Goal: Find contact information: Find phone

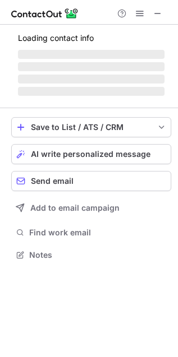
scroll to position [244, 178]
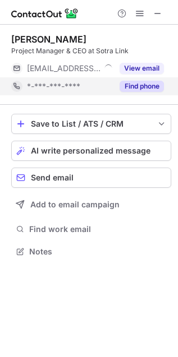
click at [128, 85] on button "Find phone" at bounding box center [141, 86] width 44 height 11
click at [146, 83] on button "Find phone" at bounding box center [141, 86] width 44 height 11
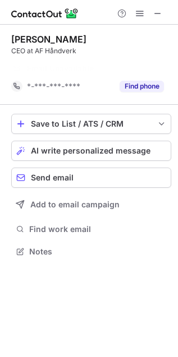
scroll to position [6, 6]
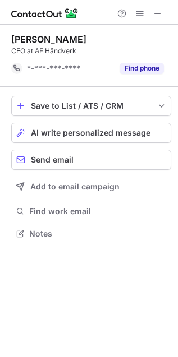
drag, startPoint x: 155, startPoint y: 10, endPoint x: 107, endPoint y: 10, distance: 48.8
click at [155, 10] on span at bounding box center [157, 13] width 9 height 9
